Goal: Task Accomplishment & Management: Manage account settings

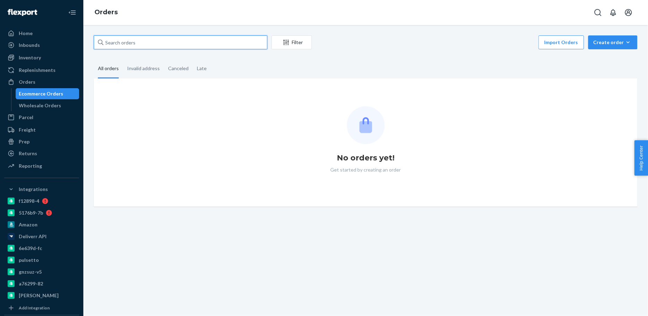
click at [216, 46] on input "text" at bounding box center [181, 42] width 174 height 14
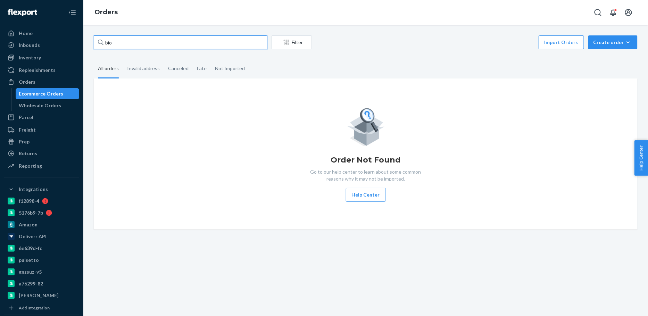
paste input "2469087"
type input "bio-2469087"
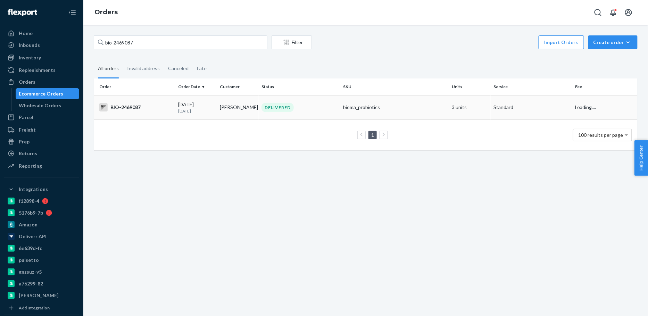
click at [271, 107] on div "DELIVERED" at bounding box center [278, 107] width 32 height 9
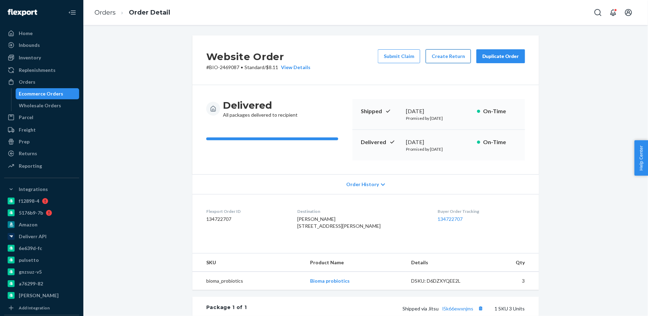
click at [449, 62] on button "Create Return" at bounding box center [448, 56] width 45 height 14
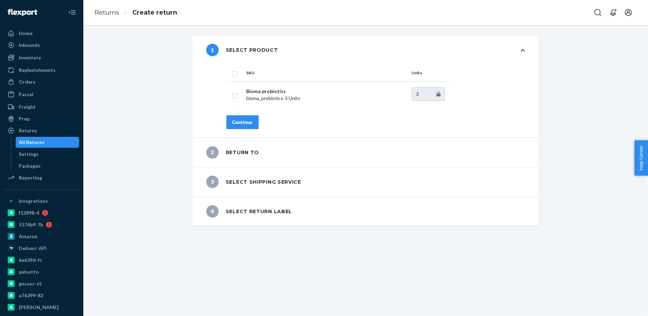
click at [237, 74] on input "checkbox" at bounding box center [235, 72] width 6 height 7
checkbox input "true"
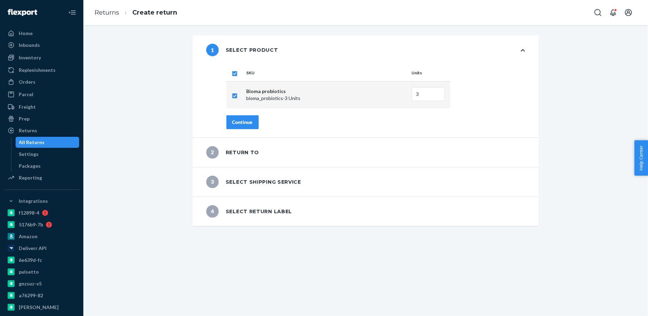
click at [245, 126] on button "Continue" at bounding box center [243, 122] width 32 height 14
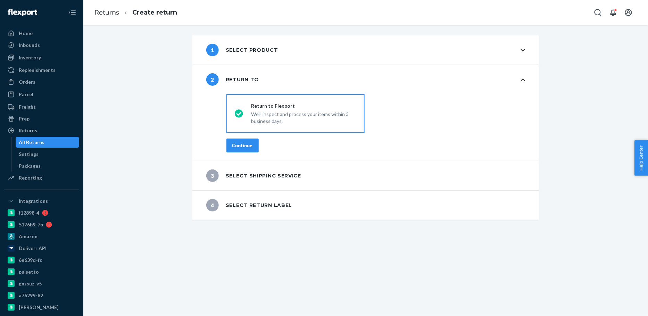
click at [247, 147] on div "Continue" at bounding box center [242, 145] width 21 height 7
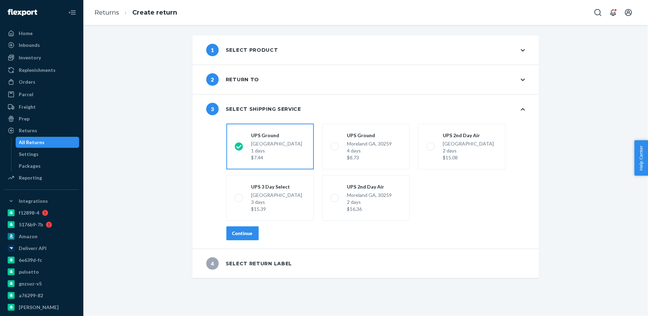
click at [243, 230] on div "Continue" at bounding box center [242, 233] width 21 height 7
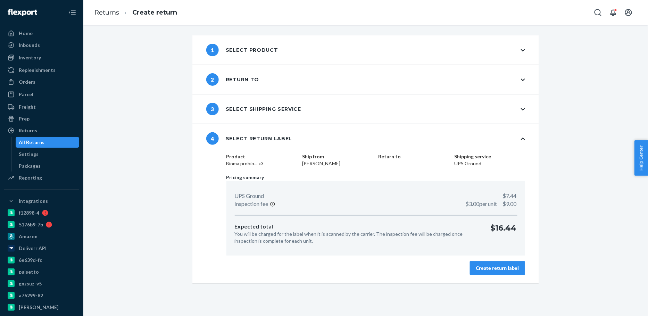
click at [510, 270] on div "Create return label" at bounding box center [497, 268] width 43 height 7
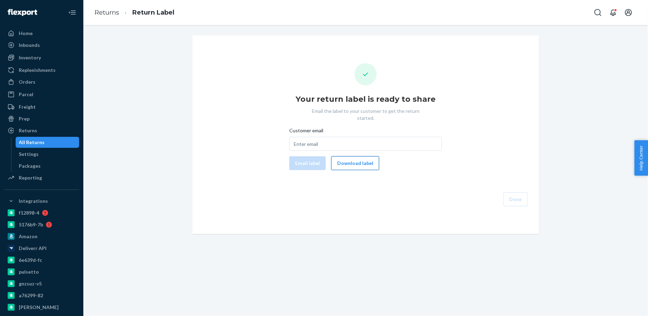
click at [367, 156] on button "Download label" at bounding box center [356, 163] width 48 height 14
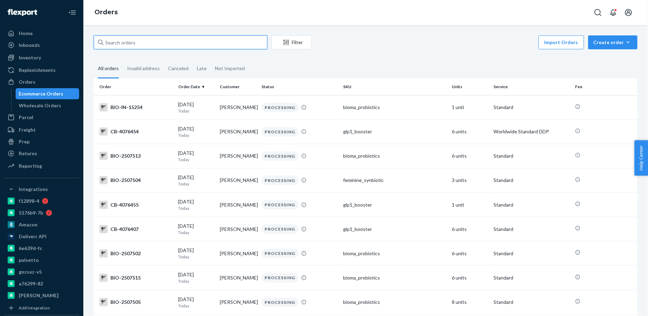
click at [117, 48] on input "text" at bounding box center [181, 42] width 174 height 14
paste input "2487325"
type input "bio-2487325"
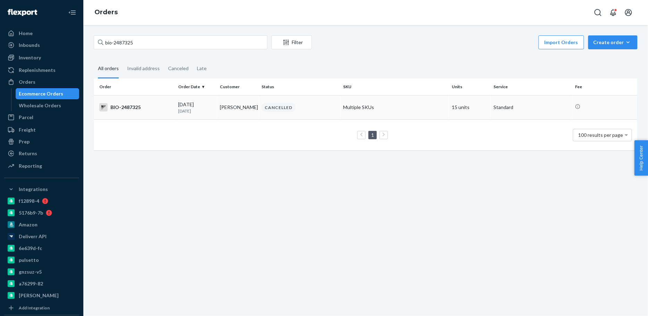
click at [143, 107] on div "BIO-2487325" at bounding box center [135, 107] width 73 height 8
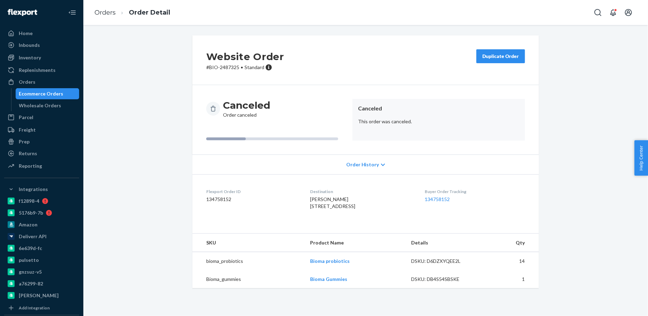
click at [48, 92] on div "Ecommerce Orders" at bounding box center [41, 93] width 44 height 7
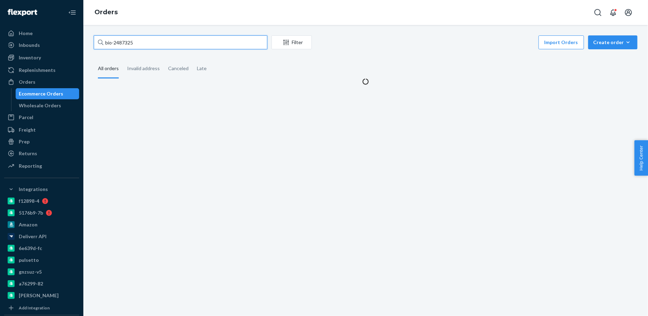
click at [120, 48] on input "bio-2487325" at bounding box center [181, 42] width 174 height 14
paste input "192731"
type input "bio-2192731"
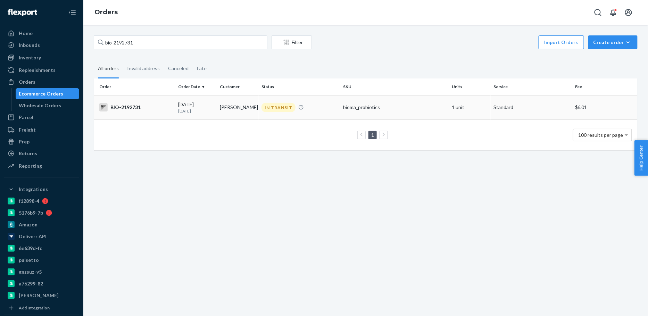
click at [250, 114] on td "[PERSON_NAME]" at bounding box center [238, 107] width 42 height 24
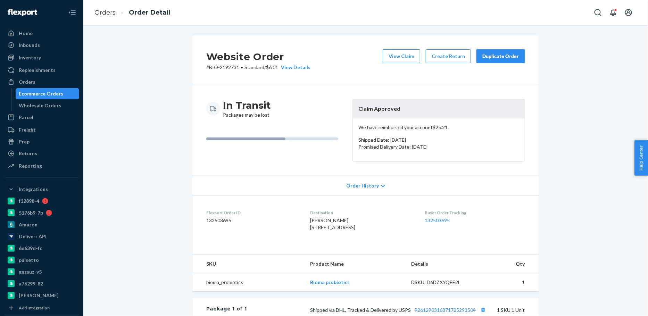
click at [48, 95] on div "Ecommerce Orders" at bounding box center [41, 93] width 44 height 7
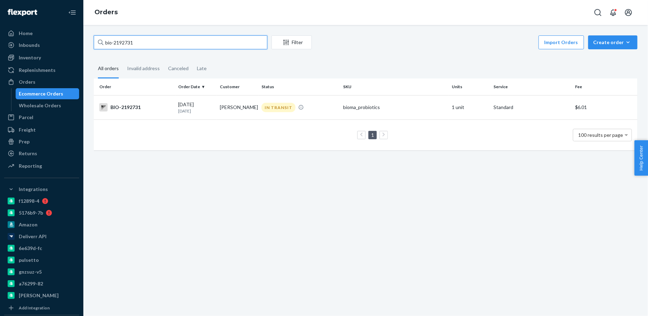
click at [124, 41] on input "bio-2192731" at bounding box center [181, 42] width 174 height 14
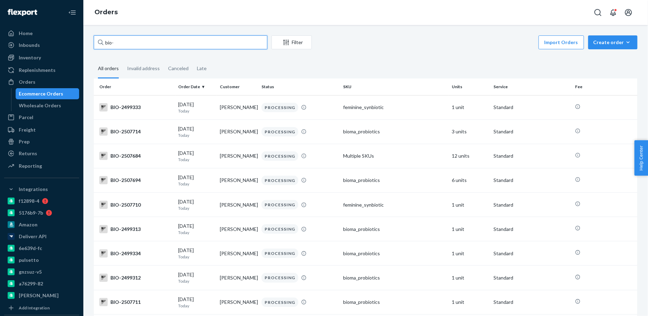
paste input "2401130"
type input "bio-2401130"
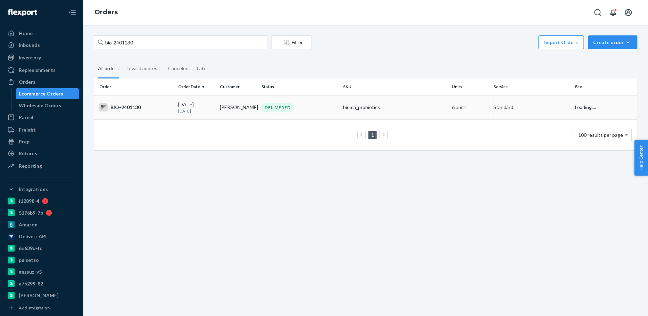
click at [176, 100] on td "[DATE] [DATE]" at bounding box center [196, 107] width 42 height 24
